Goal: Information Seeking & Learning: Learn about a topic

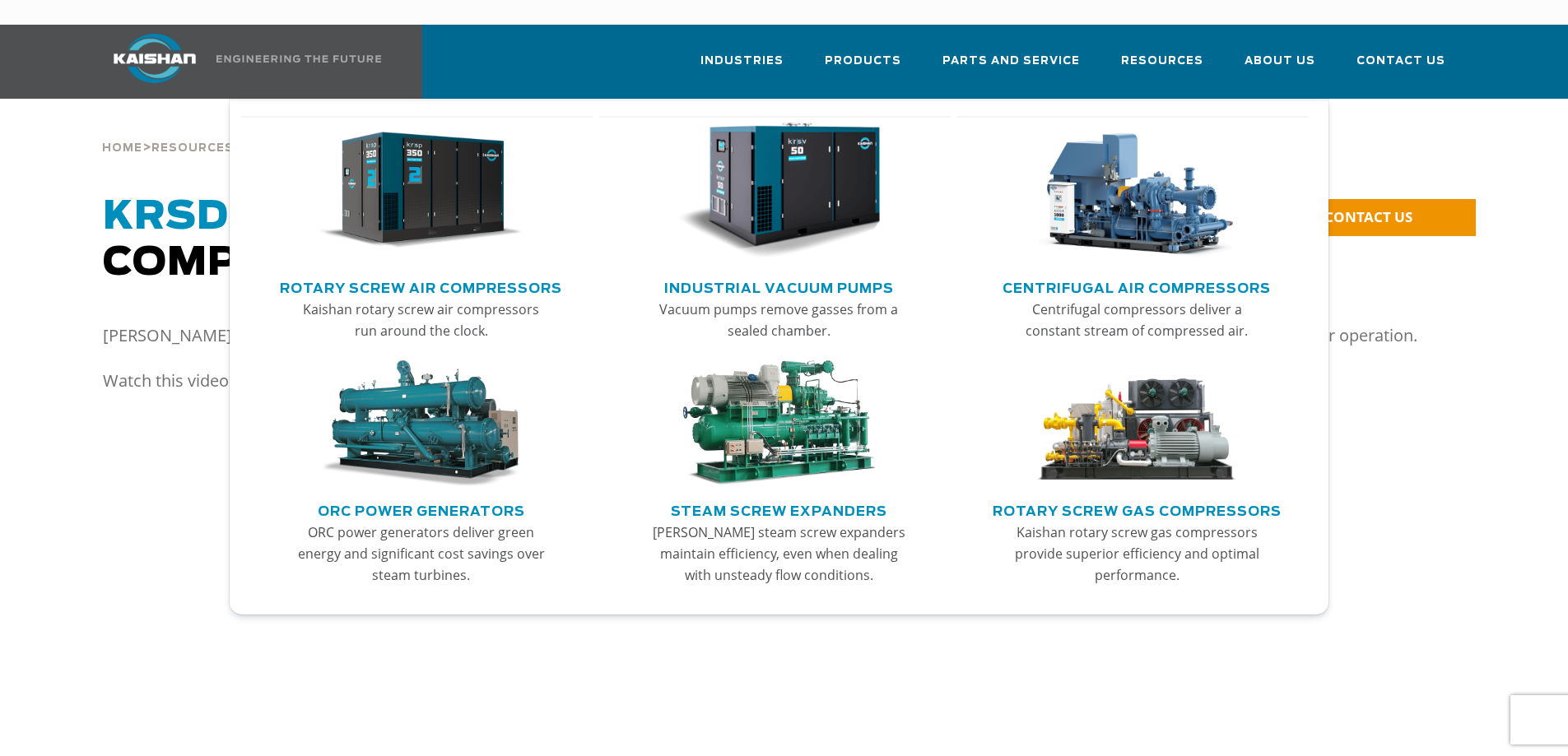
click at [418, 194] on img "Main menu" at bounding box center [421, 191] width 202 height 137
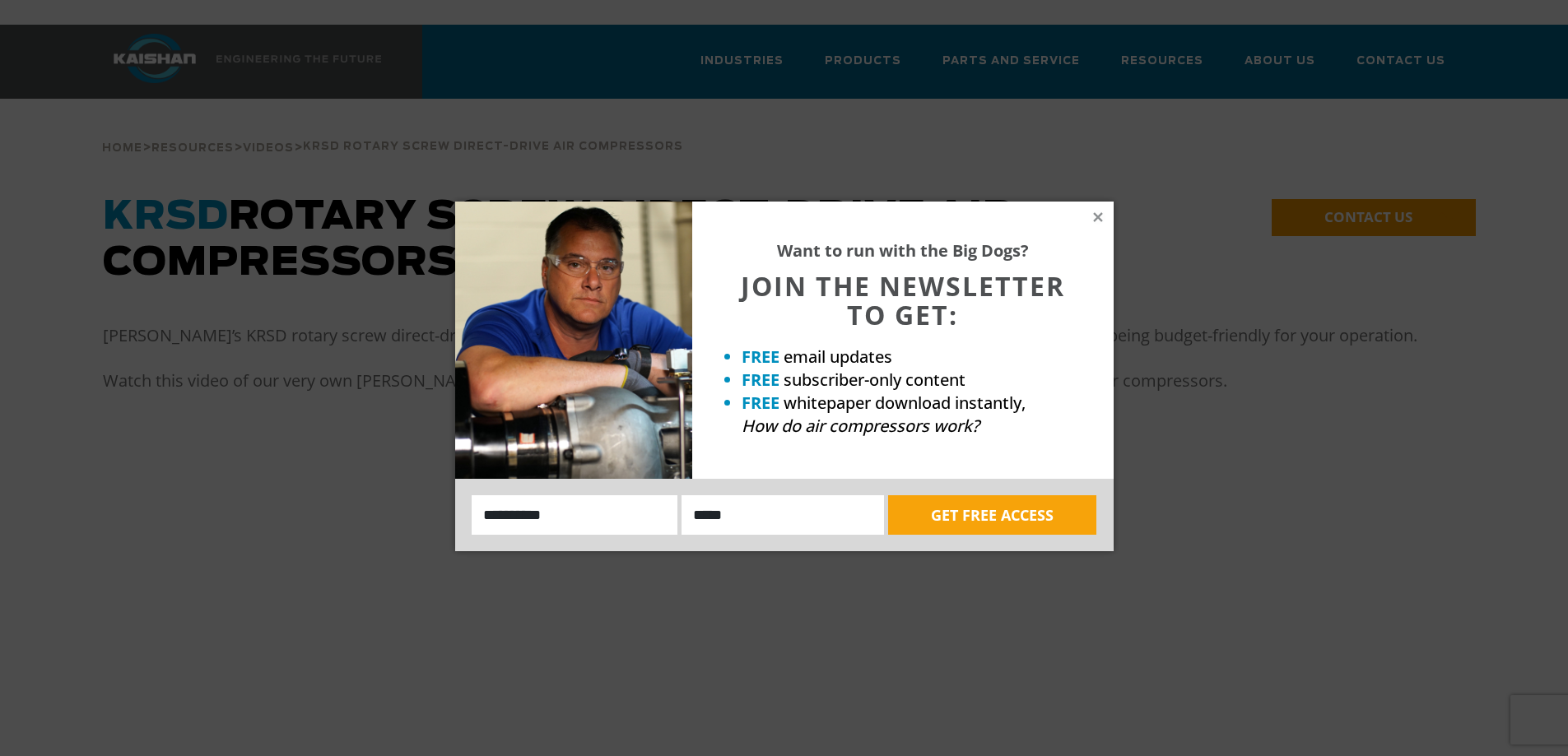
click at [1089, 216] on div "Want to run with the Big Dogs? JOIN THE NEWSLETTER TO GET: FREE email updates F…" at bounding box center [902, 340] width 422 height 277
click at [1107, 225] on div "Want to run with the Big Dogs? JOIN THE NEWSLETTER TO GET: FREE email updates F…" at bounding box center [902, 340] width 422 height 277
click at [1103, 220] on icon at bounding box center [1098, 217] width 15 height 15
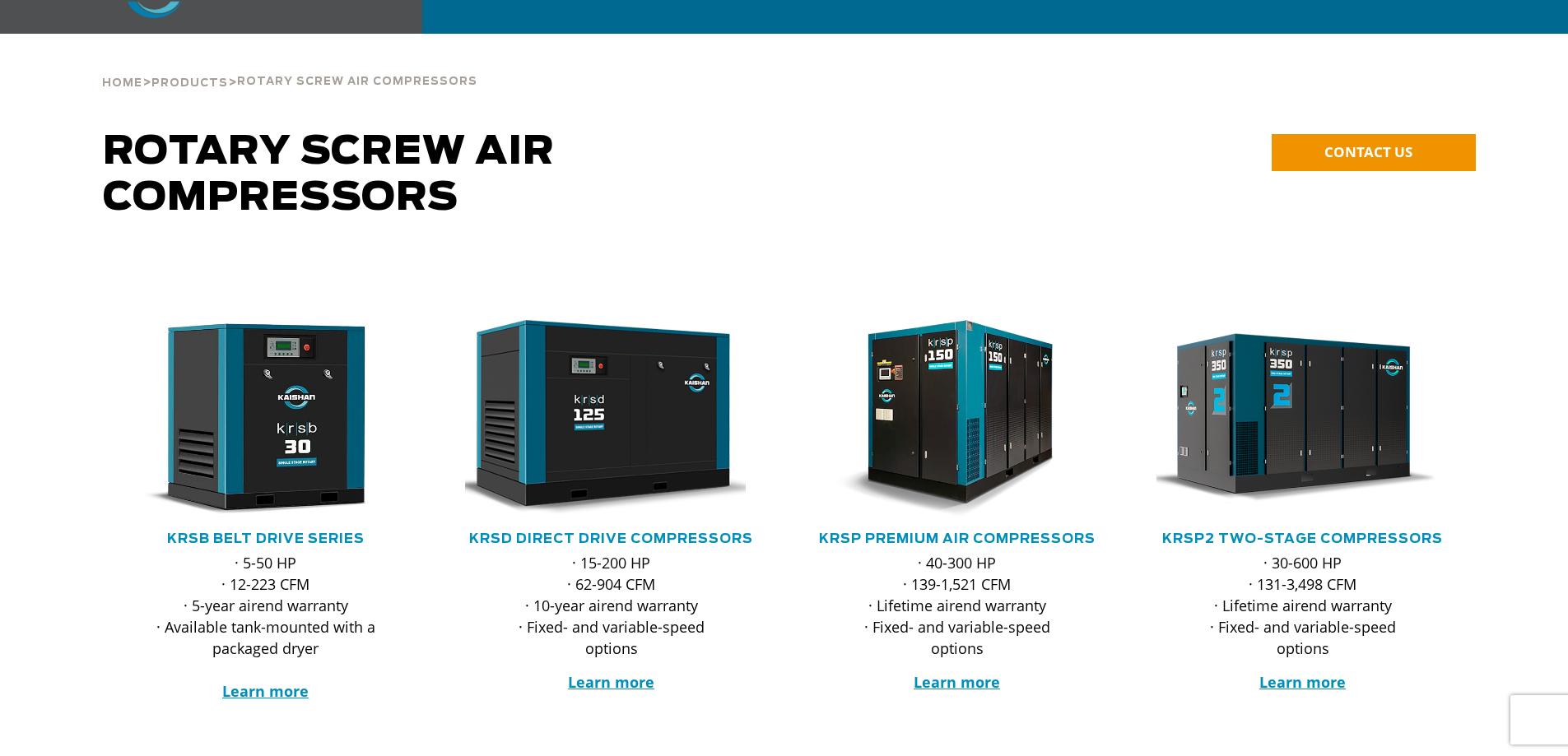
scroll to position [165, 0]
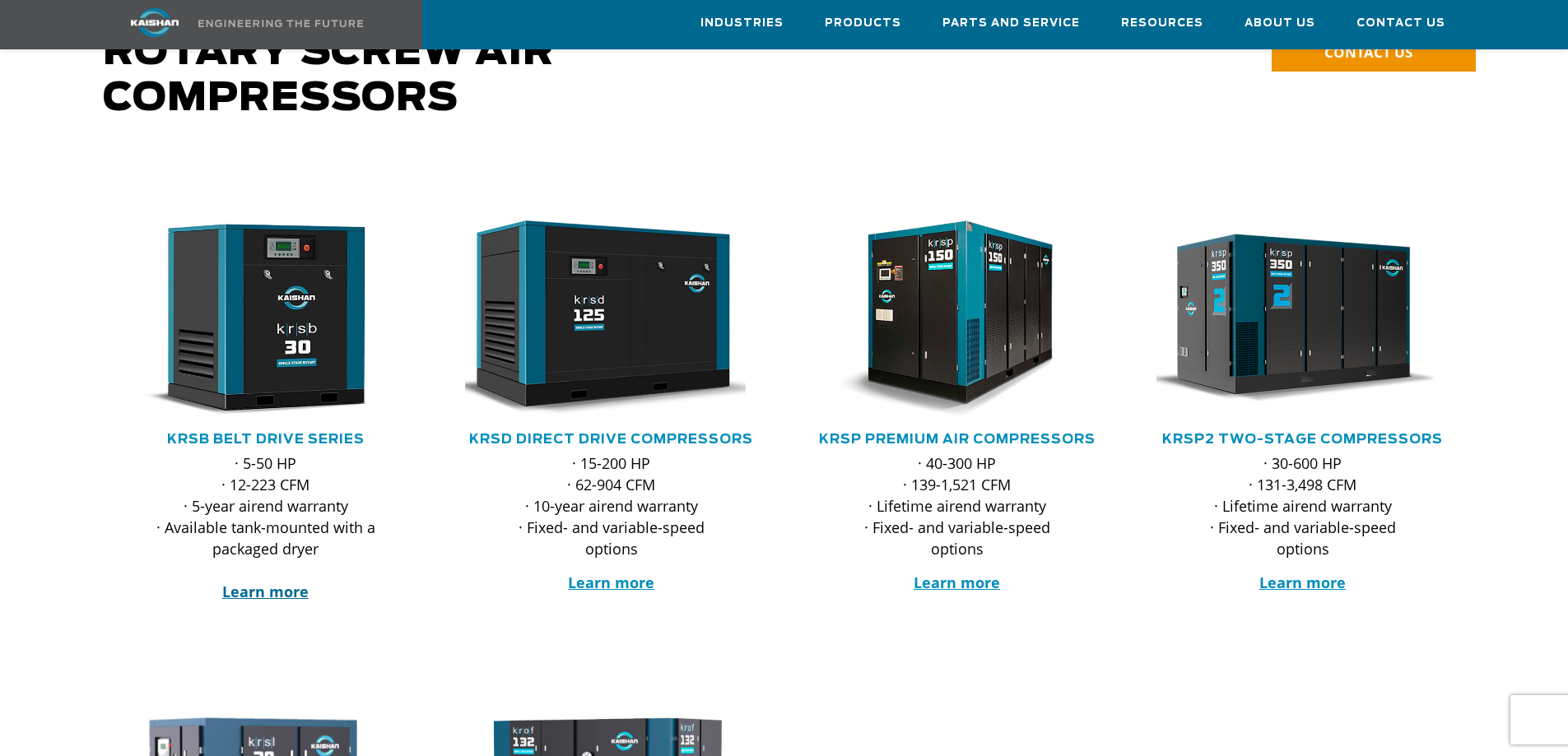
click at [275, 582] on strong "Learn more" at bounding box center [265, 591] width 87 height 20
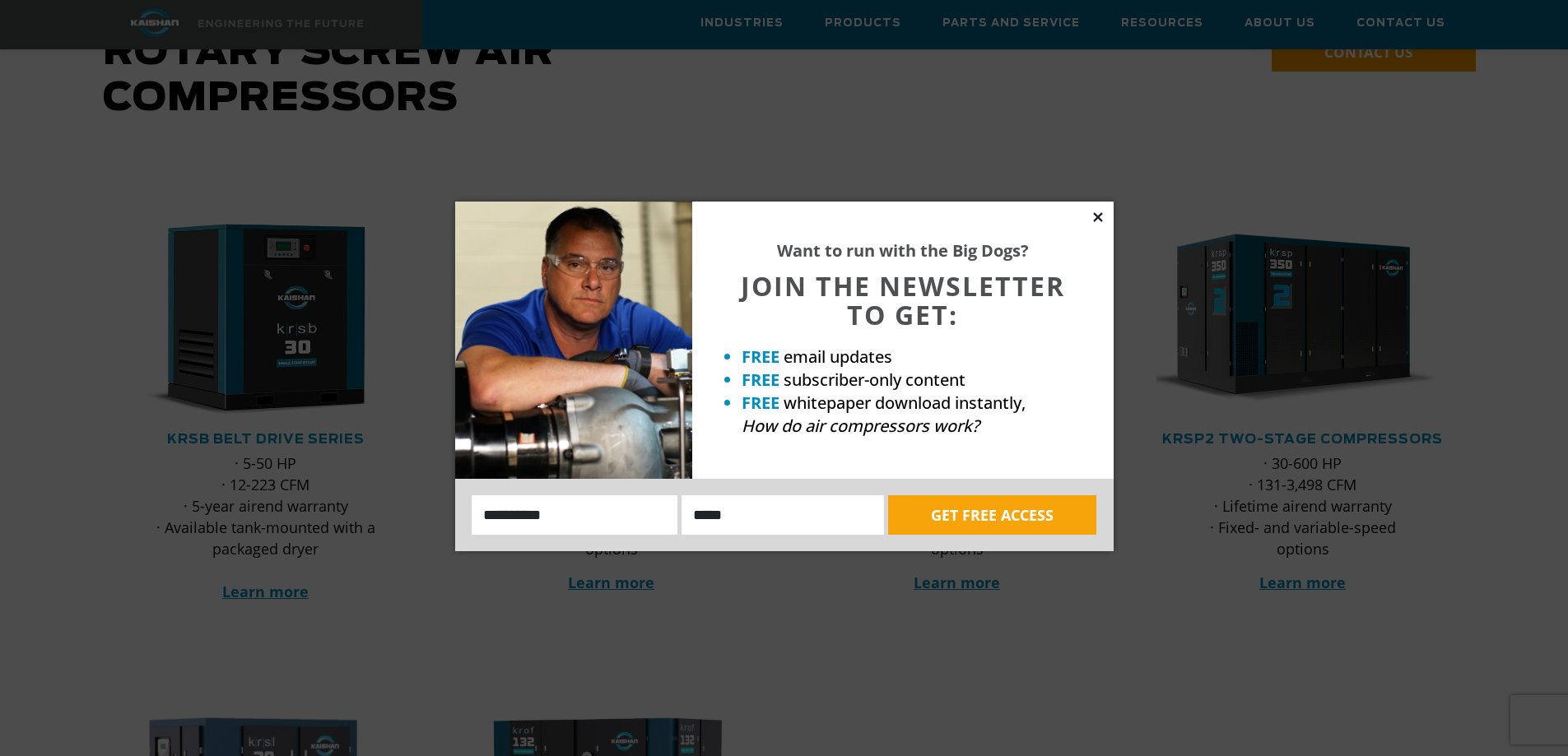
click at [1098, 216] on icon at bounding box center [1097, 217] width 9 height 9
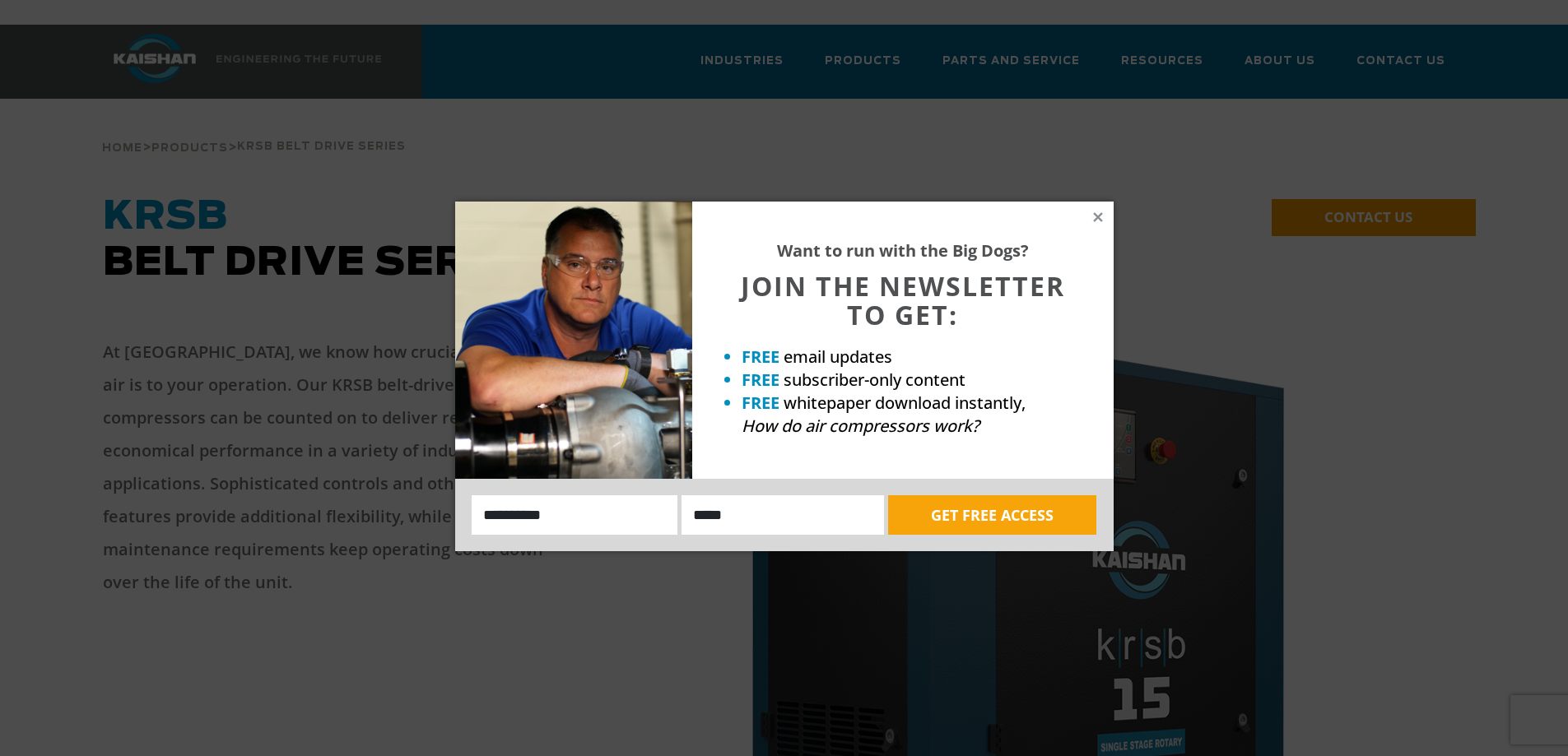
click at [269, 521] on div "Want to run with the Big Dogs? JOIN THE NEWSLETTER TO GET: FREE email updates F…" at bounding box center [784, 378] width 1568 height 756
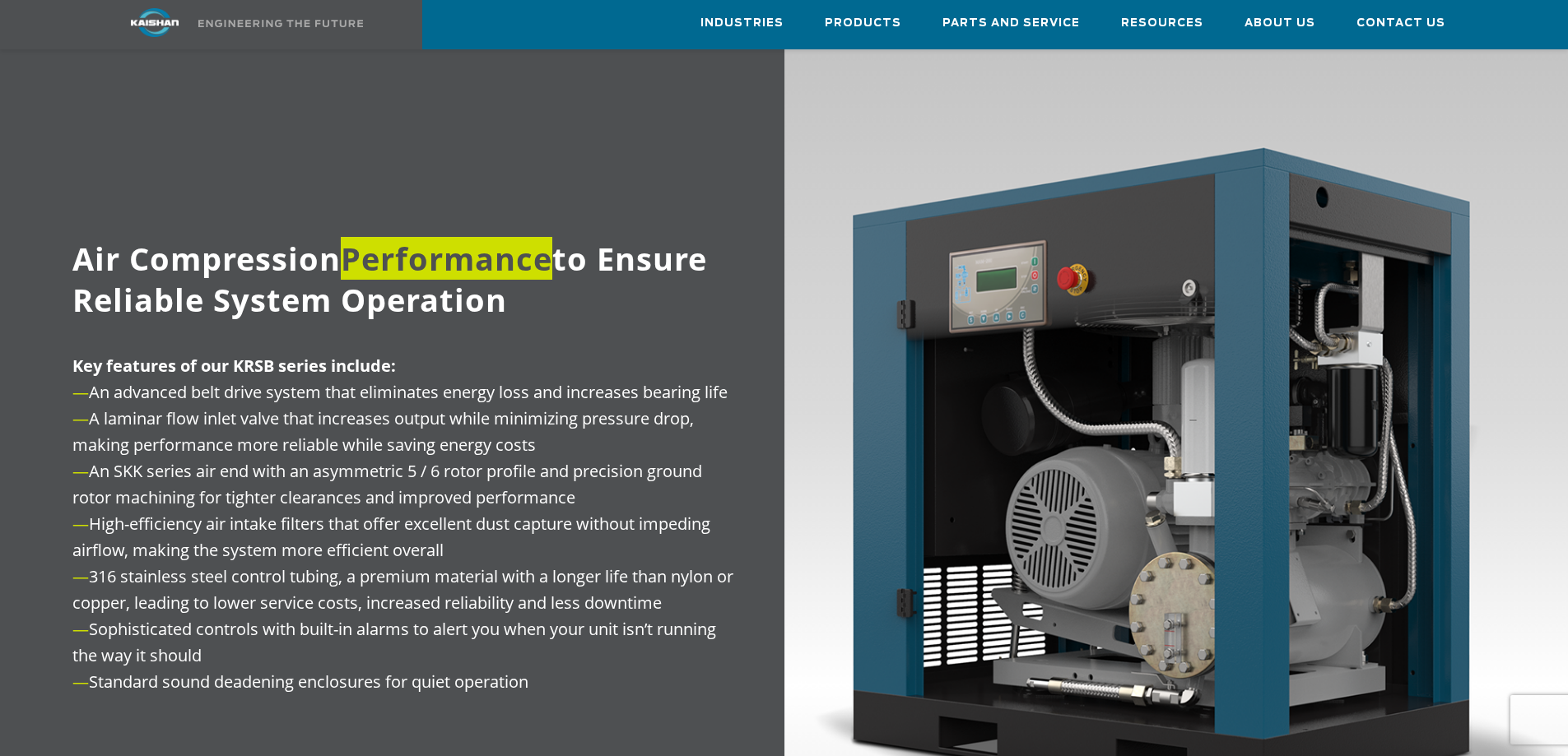
scroll to position [1892, 0]
